Goal: Book appointment/travel/reservation

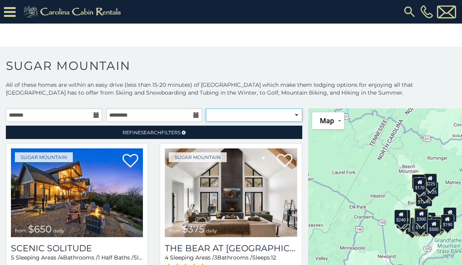
click at [293, 114] on select "**********" at bounding box center [254, 114] width 96 height 13
click at [73, 116] on input "text" at bounding box center [54, 114] width 96 height 13
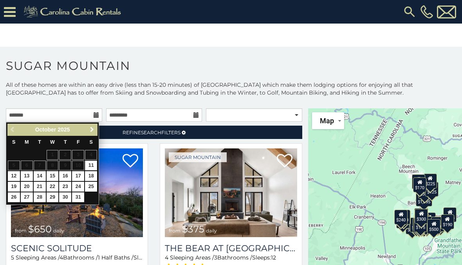
click at [90, 133] on link "Next" at bounding box center [92, 130] width 10 height 10
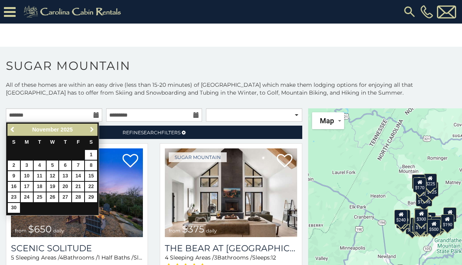
click at [92, 132] on span "Next" at bounding box center [92, 129] width 6 height 6
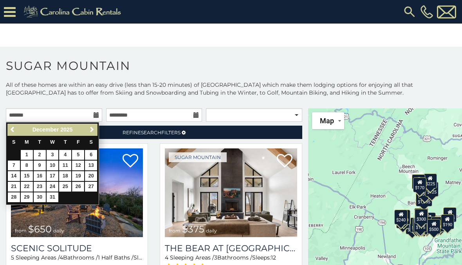
click at [79, 184] on link "26" at bounding box center [78, 186] width 12 height 10
type input "**********"
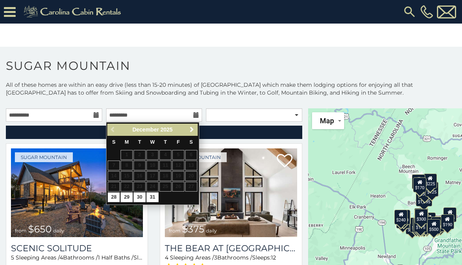
click at [154, 192] on link "31" at bounding box center [153, 197] width 12 height 10
type input "**********"
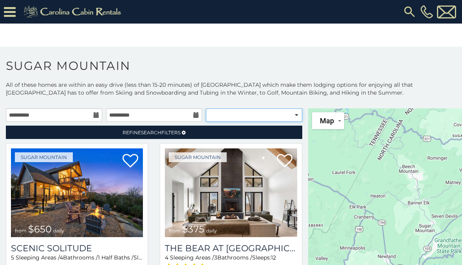
click at [266, 115] on select "**********" at bounding box center [254, 114] width 96 height 13
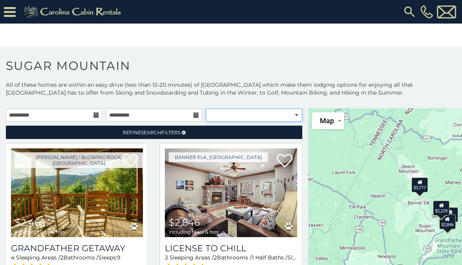
select select "**********"
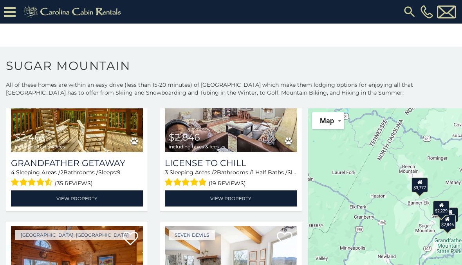
scroll to position [73, 0]
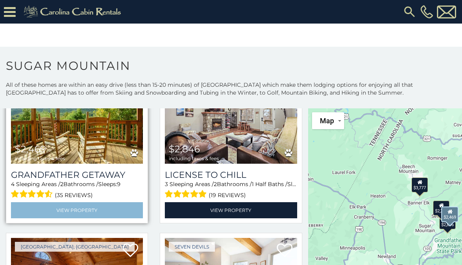
click at [73, 210] on link "View Property" at bounding box center [77, 210] width 132 height 16
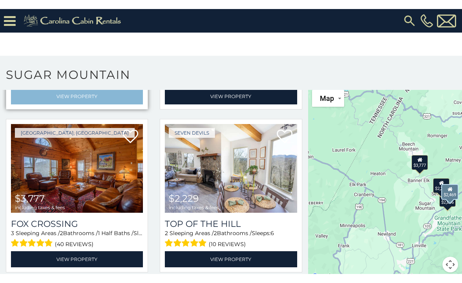
scroll to position [31, 0]
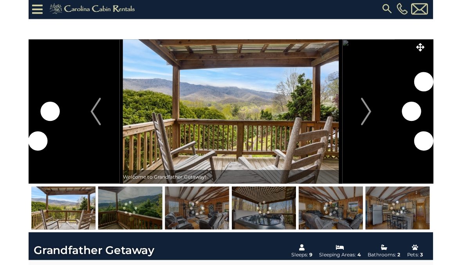
scroll to position [15, 0]
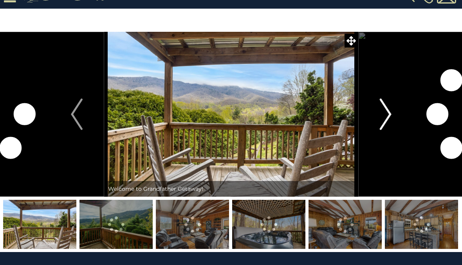
click at [386, 118] on img "Next" at bounding box center [386, 113] width 12 height 31
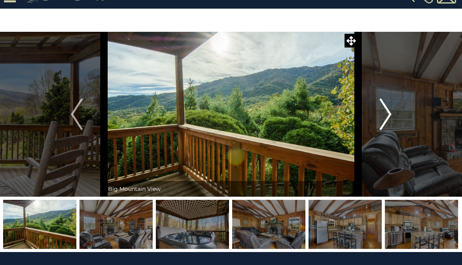
click at [386, 121] on img "Next" at bounding box center [386, 113] width 12 height 31
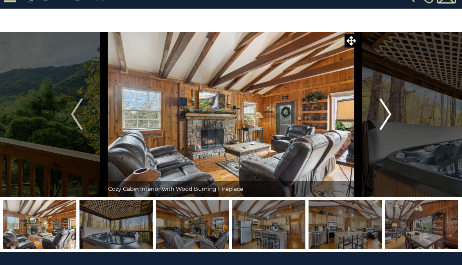
click at [389, 118] on img "Next" at bounding box center [386, 113] width 12 height 31
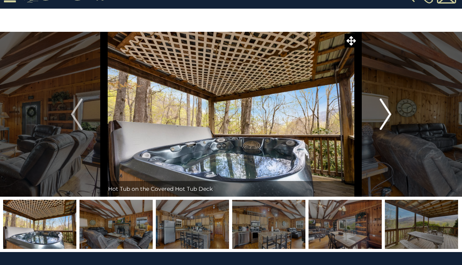
click at [389, 115] on img "Next" at bounding box center [386, 113] width 12 height 31
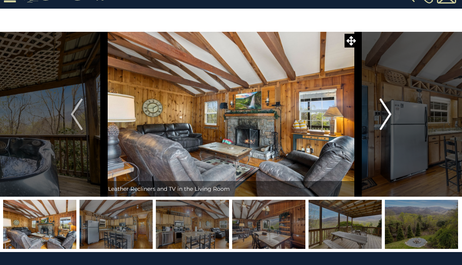
click at [390, 109] on img "Next" at bounding box center [386, 113] width 12 height 31
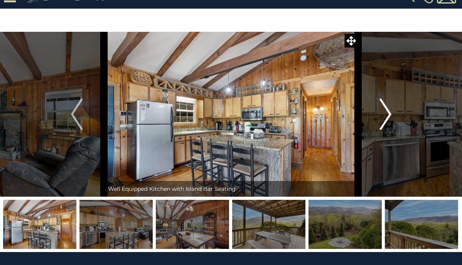
click at [386, 111] on img "Next" at bounding box center [386, 113] width 12 height 31
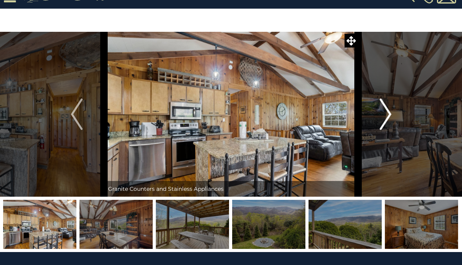
click at [386, 112] on img "Next" at bounding box center [386, 113] width 12 height 31
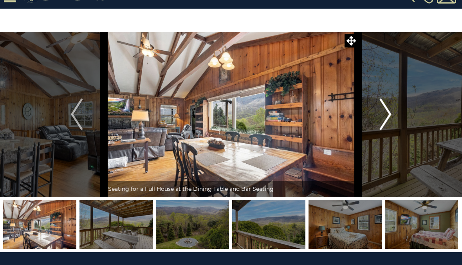
click at [388, 116] on img "Next" at bounding box center [386, 113] width 12 height 31
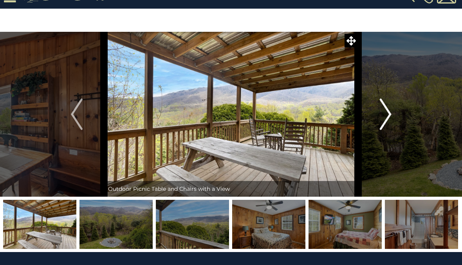
click at [388, 115] on img "Next" at bounding box center [386, 113] width 12 height 31
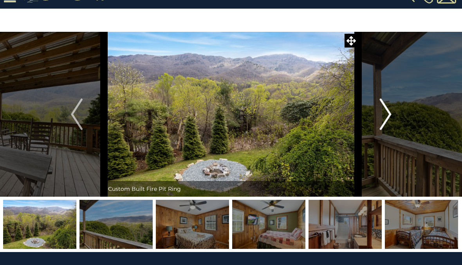
click at [388, 118] on img "Next" at bounding box center [386, 113] width 12 height 31
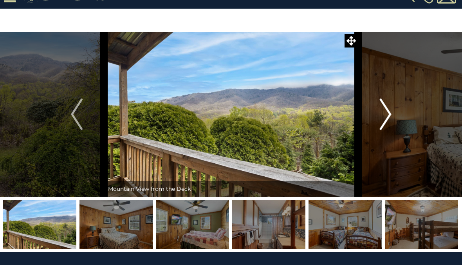
click at [387, 114] on img "Next" at bounding box center [386, 113] width 12 height 31
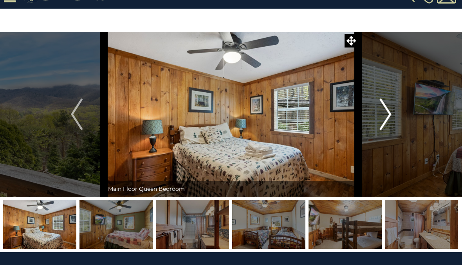
click at [384, 114] on img "Next" at bounding box center [386, 113] width 12 height 31
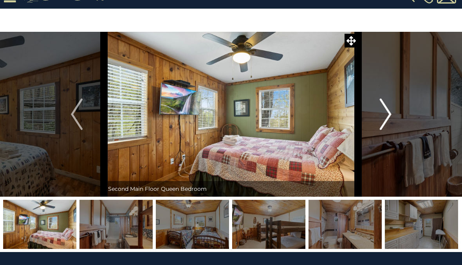
click at [388, 116] on img "Next" at bounding box center [386, 113] width 12 height 31
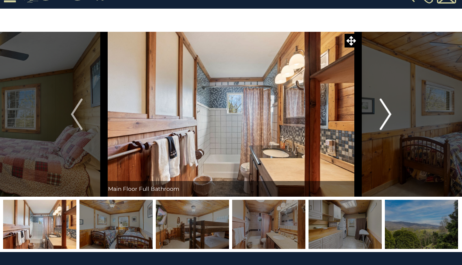
click at [384, 116] on img "Next" at bounding box center [386, 113] width 12 height 31
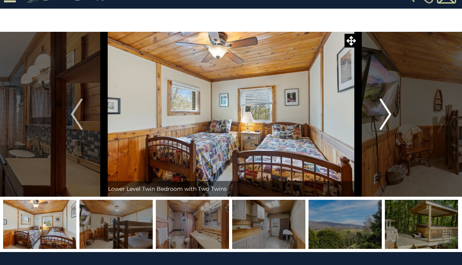
click at [384, 115] on img "Next" at bounding box center [386, 113] width 12 height 31
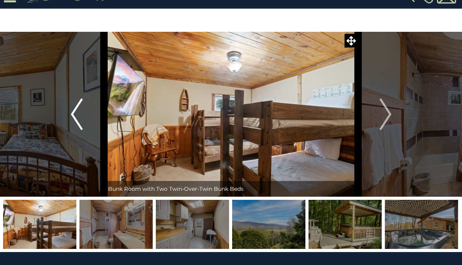
click at [76, 113] on img "Previous" at bounding box center [77, 113] width 12 height 31
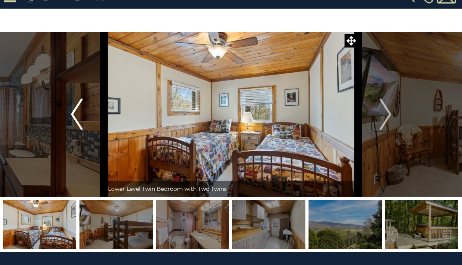
click at [73, 107] on img "Previous" at bounding box center [77, 113] width 12 height 31
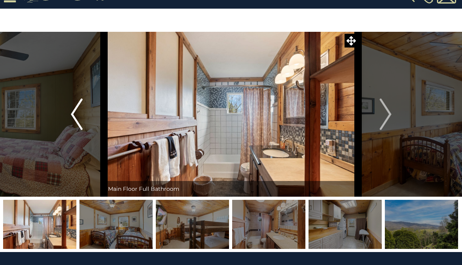
click at [79, 112] on img "Previous" at bounding box center [77, 113] width 12 height 31
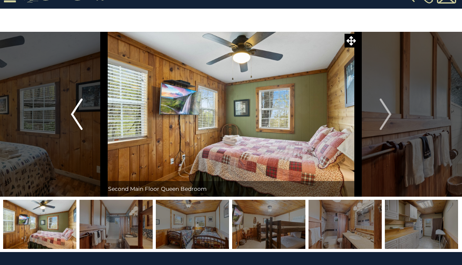
click at [76, 119] on img "Previous" at bounding box center [77, 113] width 12 height 31
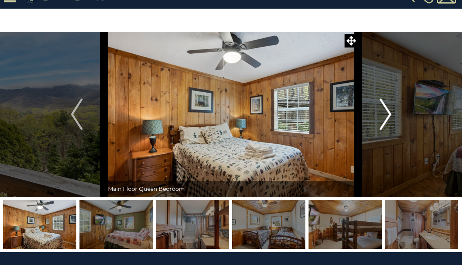
click at [385, 117] on img "Next" at bounding box center [386, 113] width 12 height 31
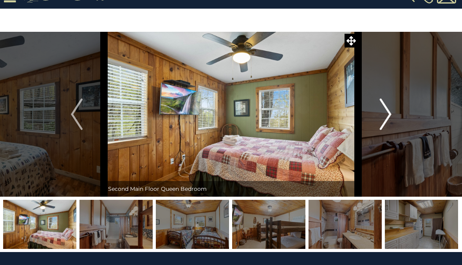
click at [385, 115] on img "Next" at bounding box center [386, 113] width 12 height 31
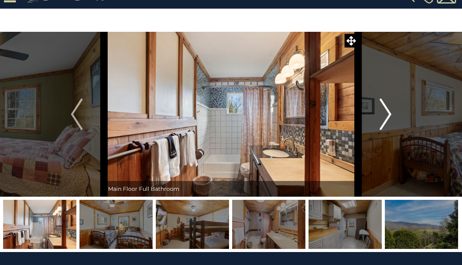
click at [388, 114] on img "Next" at bounding box center [386, 113] width 12 height 31
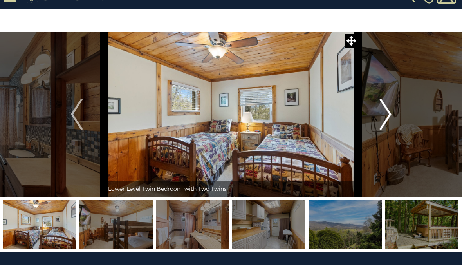
click at [386, 116] on img "Next" at bounding box center [386, 113] width 12 height 31
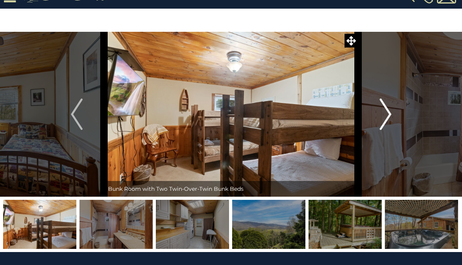
click at [383, 117] on img "Next" at bounding box center [386, 113] width 12 height 31
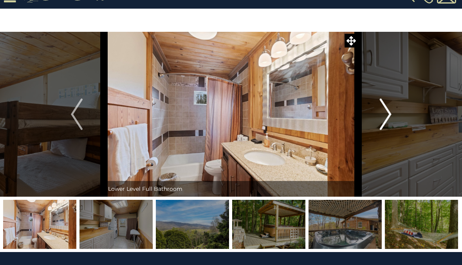
click at [383, 117] on img "Next" at bounding box center [386, 113] width 12 height 31
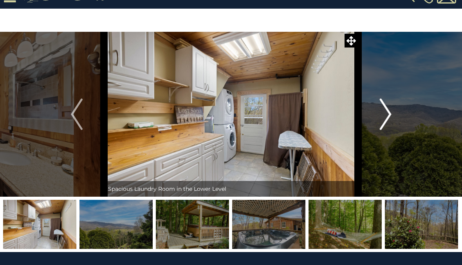
click at [386, 117] on img "Next" at bounding box center [386, 113] width 12 height 31
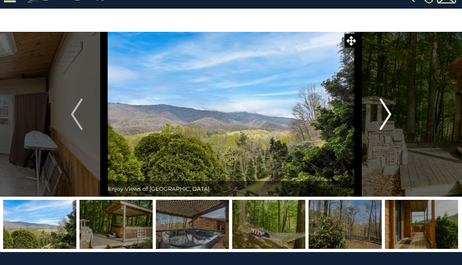
click at [387, 114] on img "Next" at bounding box center [386, 113] width 12 height 31
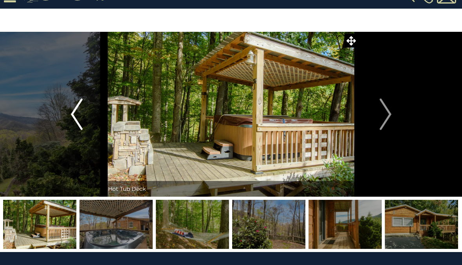
click at [78, 117] on img "Previous" at bounding box center [77, 113] width 12 height 31
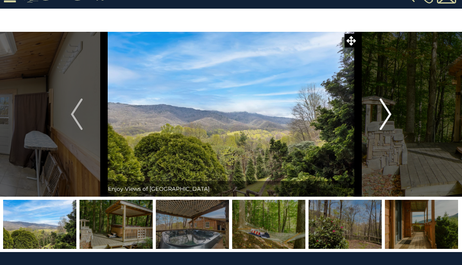
click at [385, 118] on img "Next" at bounding box center [386, 113] width 12 height 31
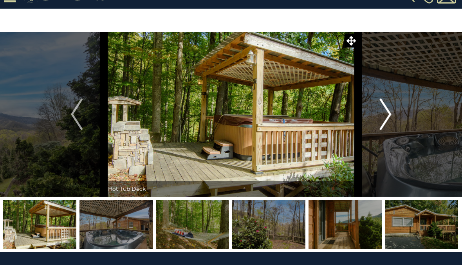
click at [383, 120] on img "Next" at bounding box center [386, 113] width 12 height 31
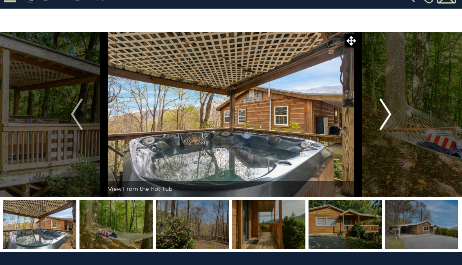
click at [382, 118] on img "Next" at bounding box center [386, 113] width 12 height 31
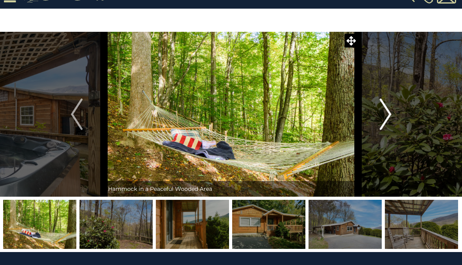
click at [384, 114] on img "Next" at bounding box center [386, 113] width 12 height 31
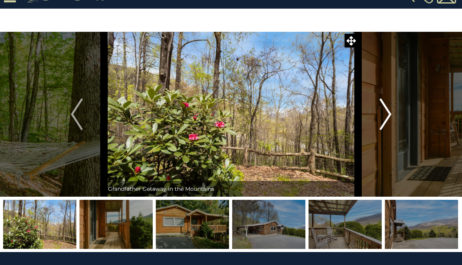
click at [381, 118] on img "Next" at bounding box center [386, 113] width 12 height 31
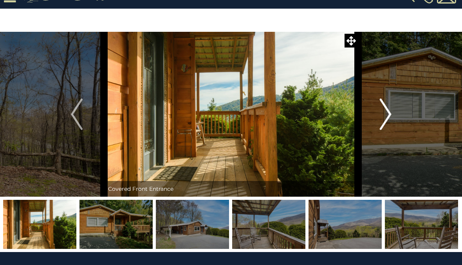
click at [383, 115] on img "Next" at bounding box center [386, 113] width 12 height 31
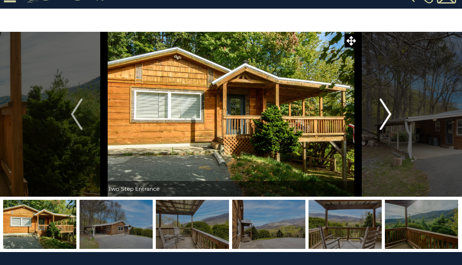
click at [383, 115] on img "Next" at bounding box center [386, 113] width 12 height 31
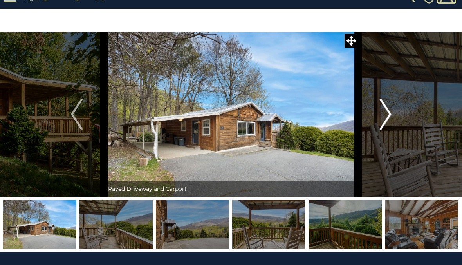
click at [384, 115] on img "Next" at bounding box center [386, 113] width 12 height 31
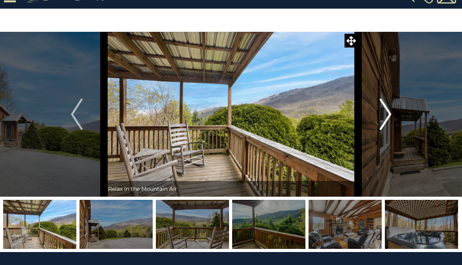
click at [385, 117] on img "Next" at bounding box center [386, 113] width 12 height 31
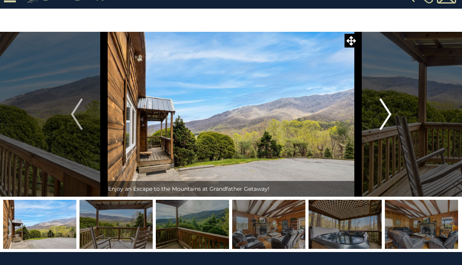
click at [384, 116] on img "Next" at bounding box center [386, 113] width 12 height 31
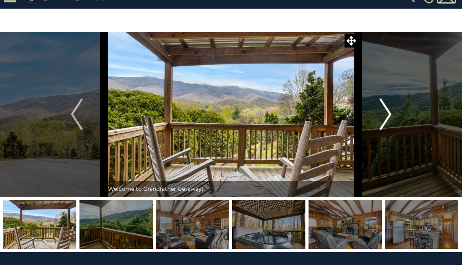
click at [386, 119] on img "Next" at bounding box center [386, 113] width 12 height 31
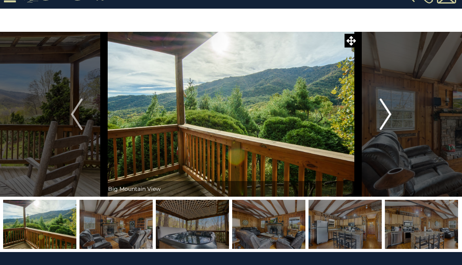
click at [388, 118] on img "Next" at bounding box center [386, 113] width 12 height 31
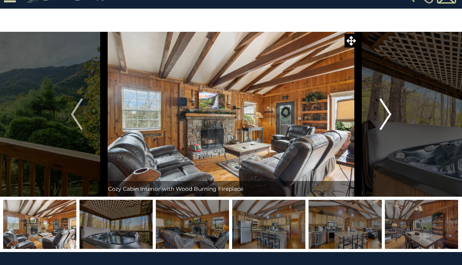
click at [386, 116] on img "Next" at bounding box center [386, 113] width 12 height 31
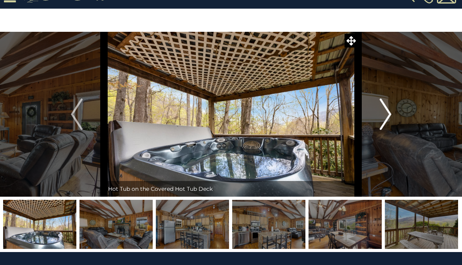
click at [383, 119] on img "Next" at bounding box center [386, 113] width 12 height 31
